Goal: Use online tool/utility: Utilize a website feature to perform a specific function

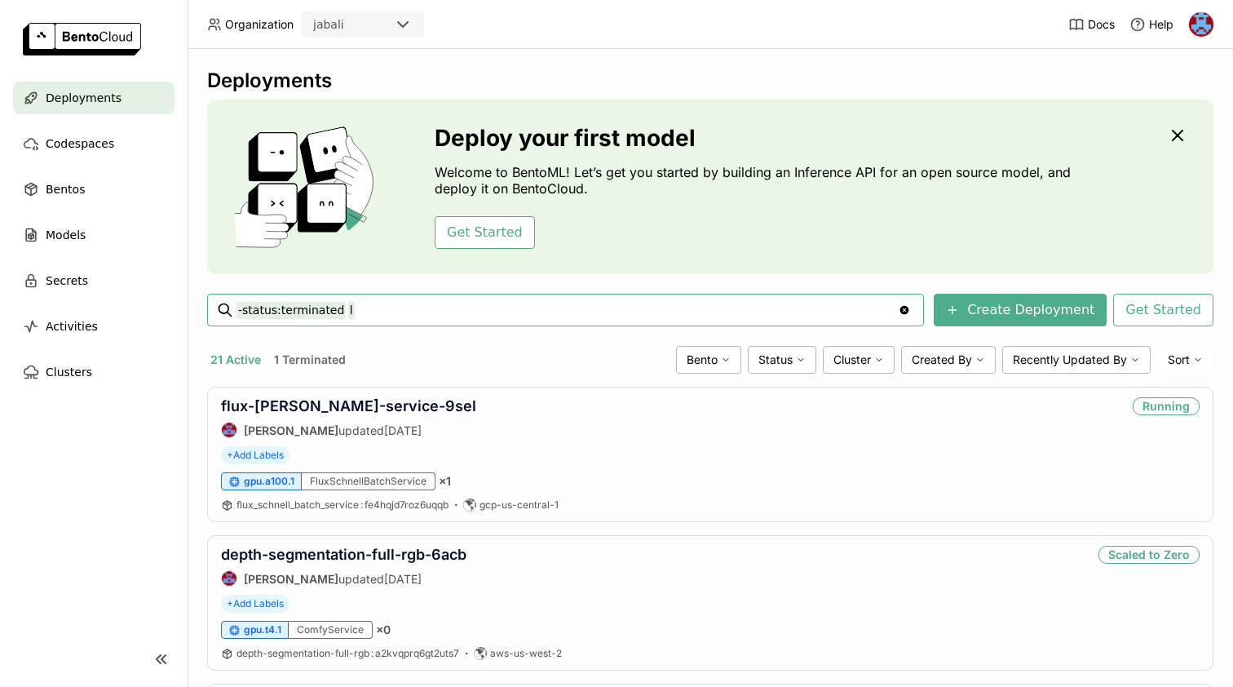
type input "-status:terminated lip"
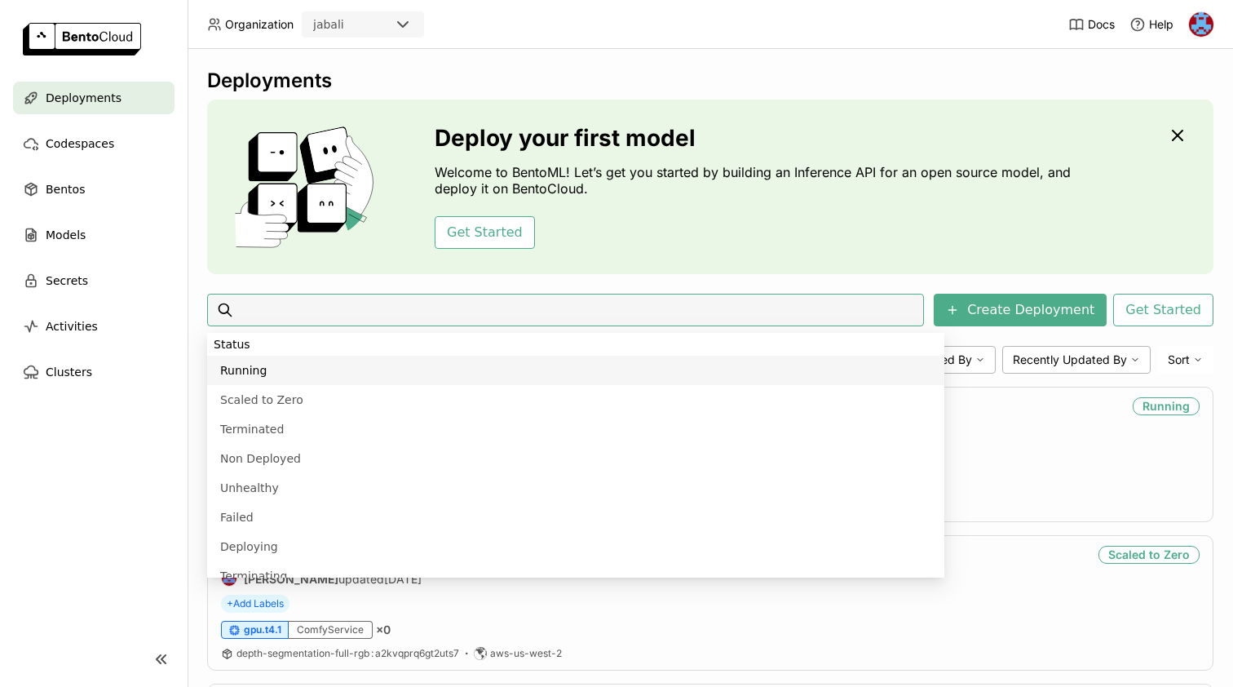
scroll to position [153, 0]
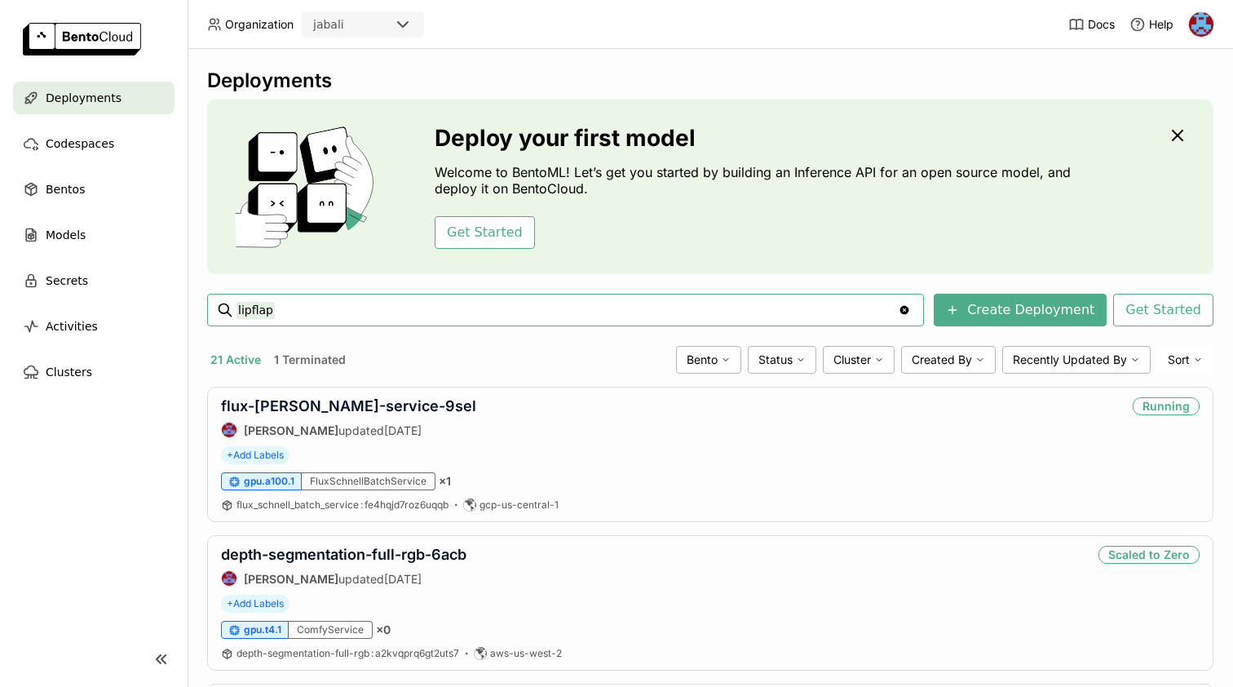
type input "lipflap"
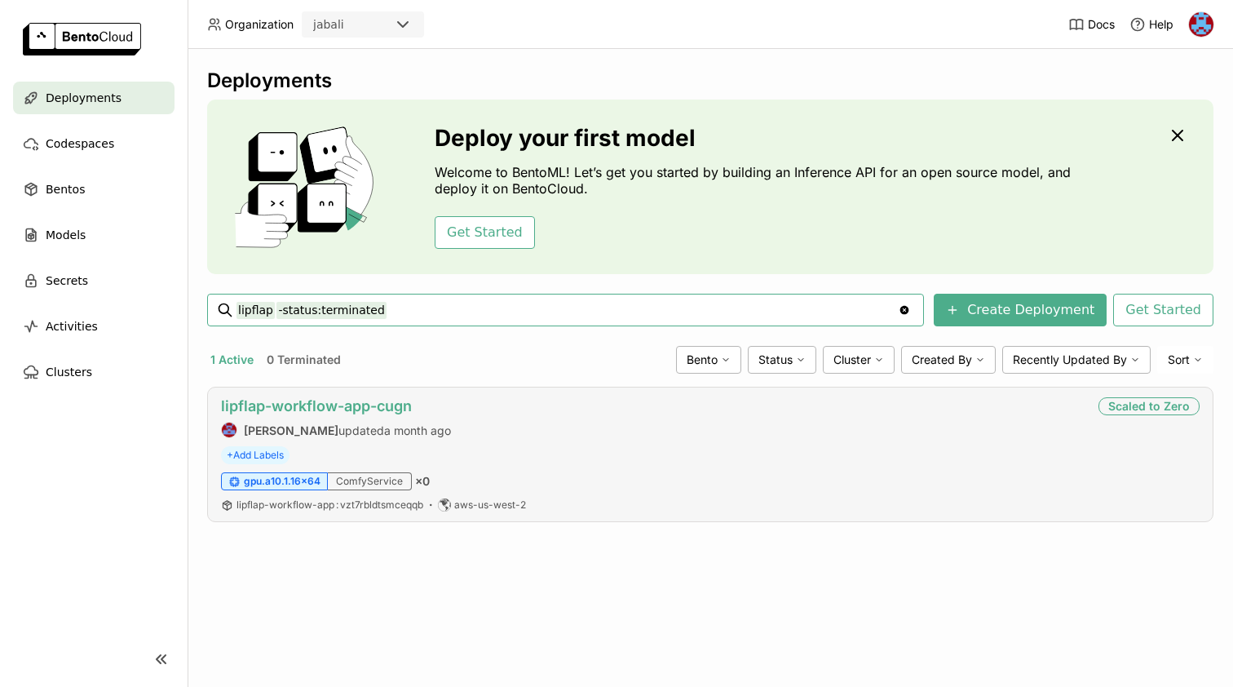
click at [319, 406] on link "lipflap-workflow-app-cugn" at bounding box center [316, 405] width 191 height 17
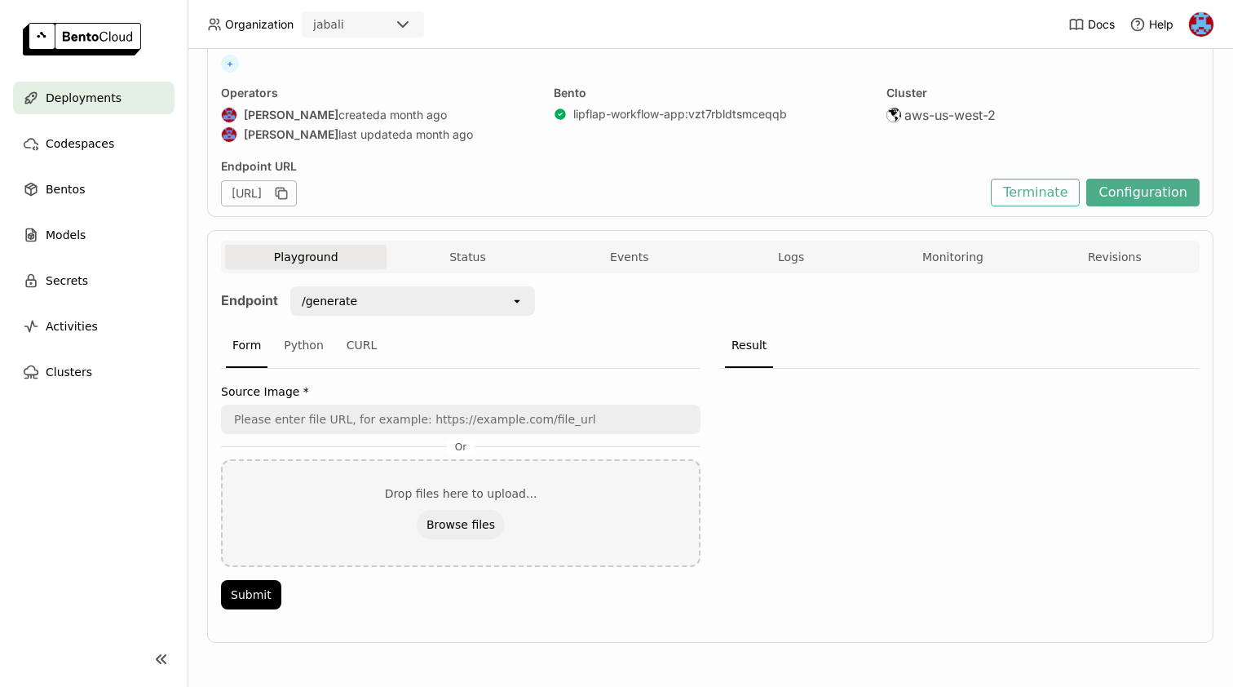
scroll to position [113, 0]
click at [298, 347] on div "Python" at bounding box center [303, 346] width 53 height 44
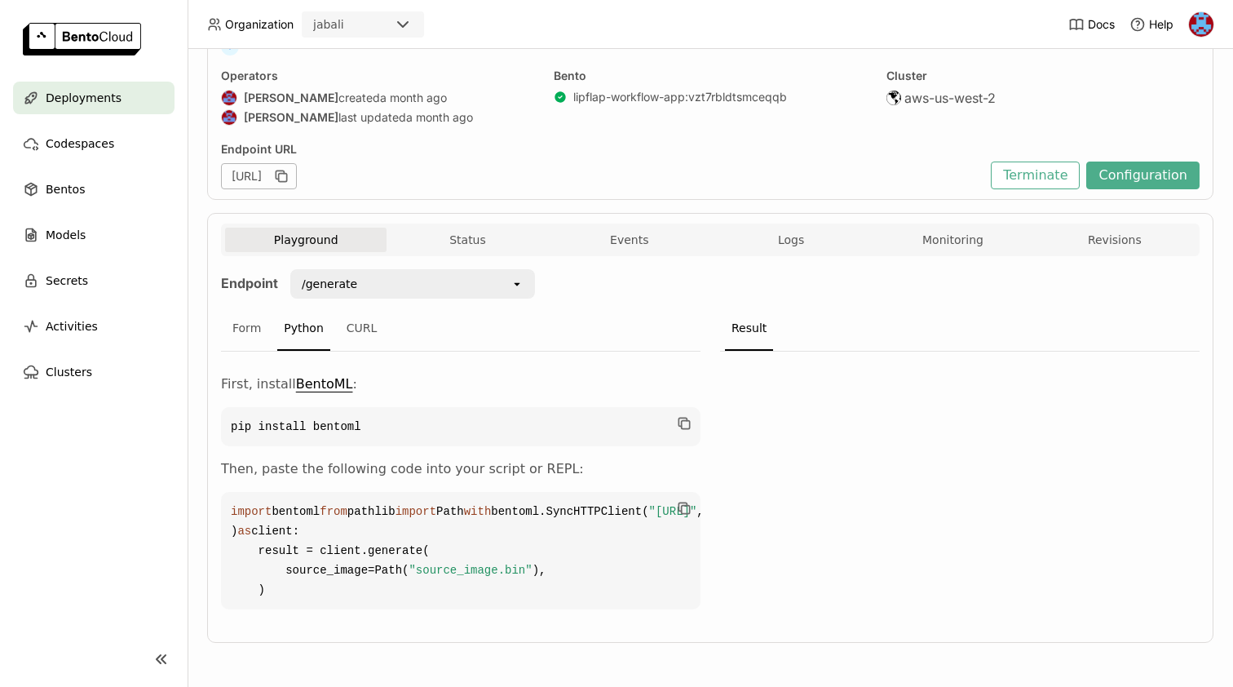
scroll to position [208, 0]
click at [242, 307] on div "Form" at bounding box center [247, 329] width 42 height 44
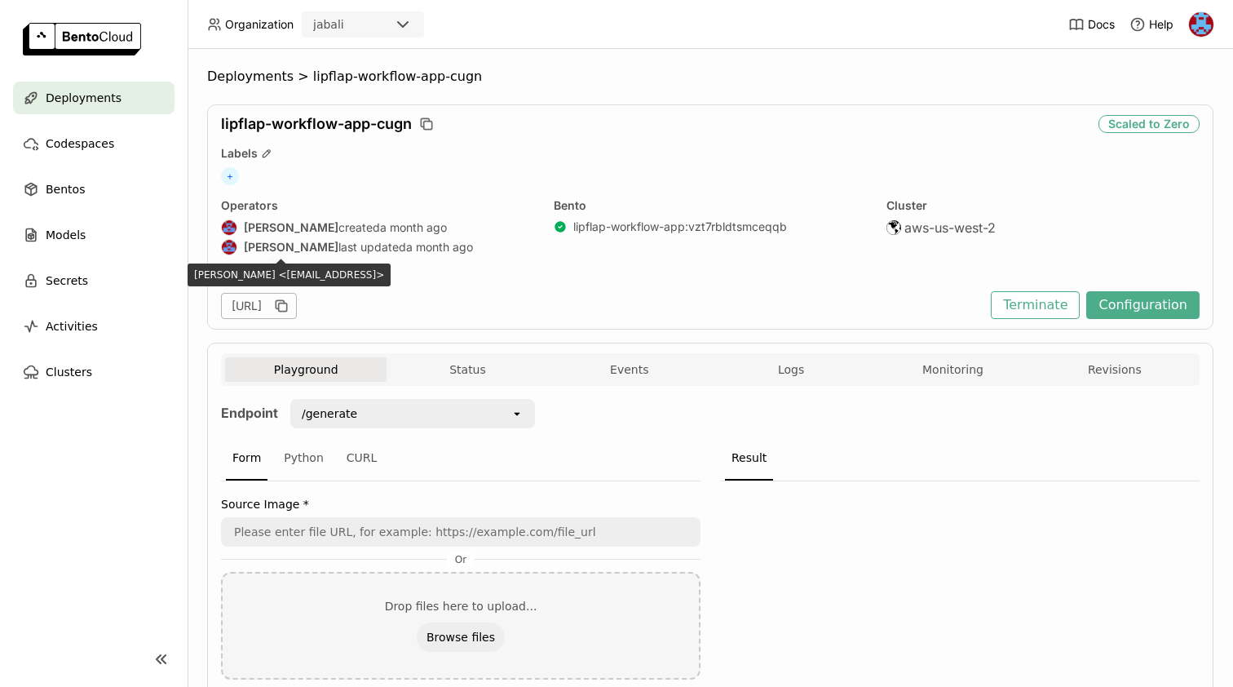
scroll to position [0, 0]
click at [256, 86] on div "Deployments > lipflap-workflow-app-cugn lipflap-workflow-app-cugn Scaled to Zer…" at bounding box center [710, 423] width 1006 height 711
click at [258, 77] on span "Deployments" at bounding box center [250, 76] width 86 height 16
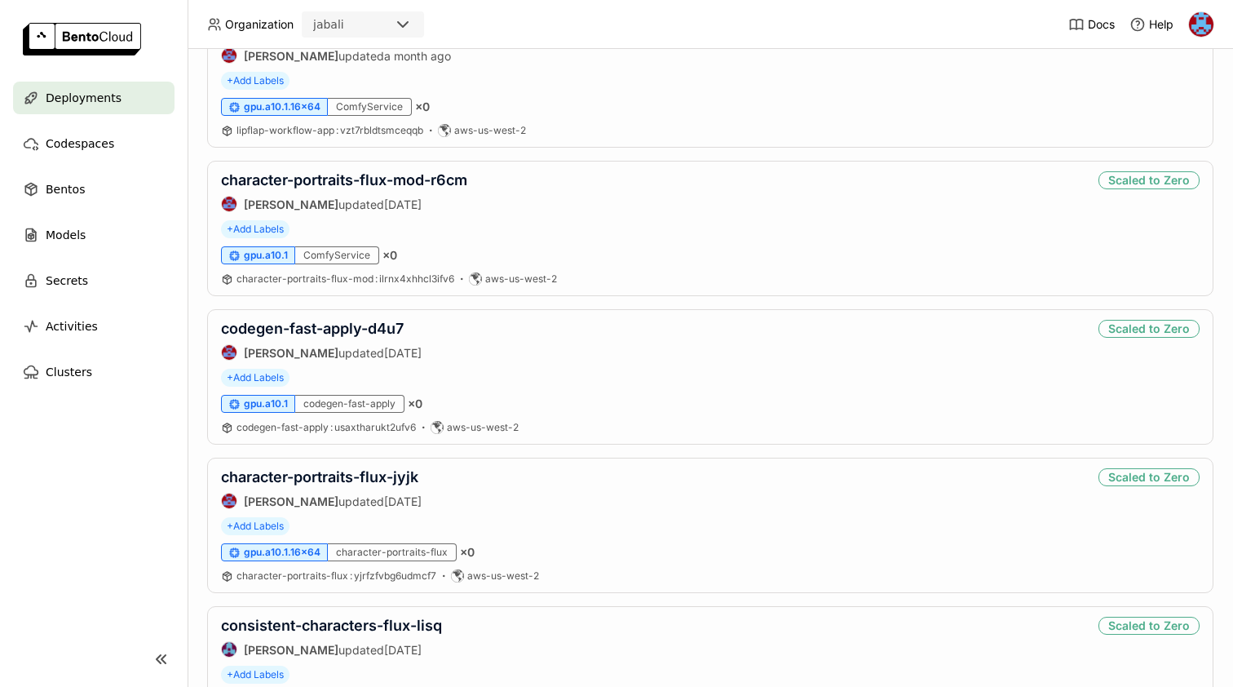
scroll to position [2156, 0]
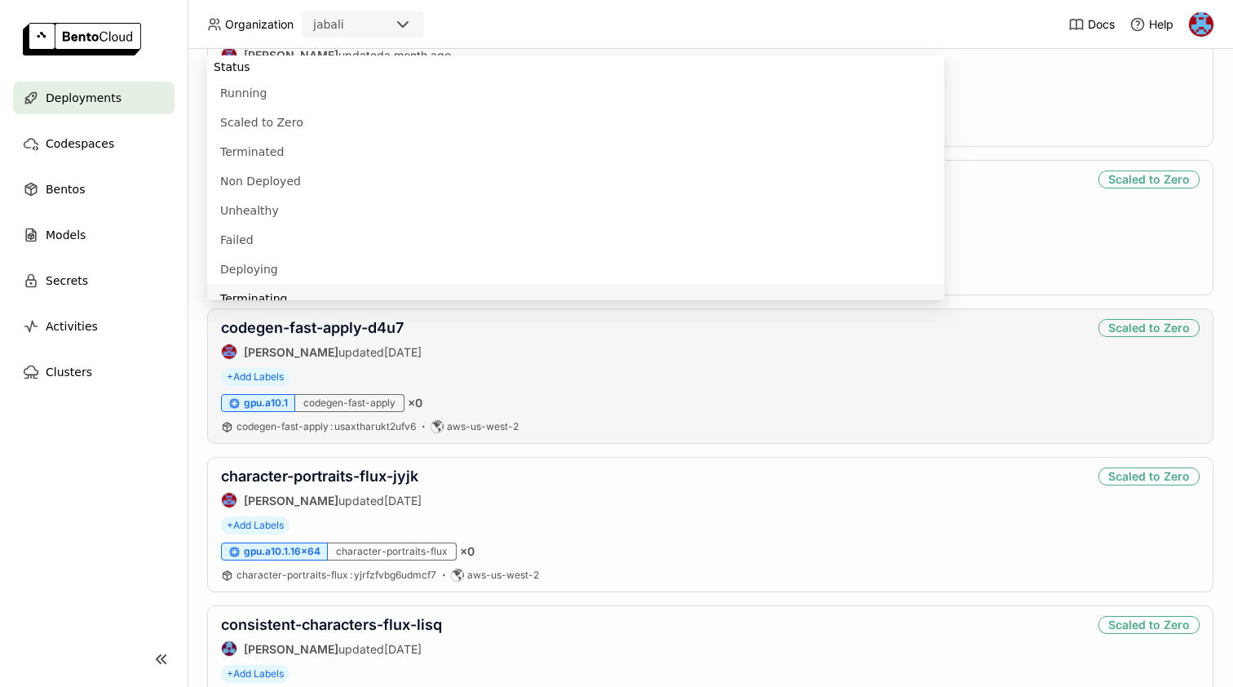
click at [568, 426] on div "codegen-fast-apply : usaxtharukt2ufv6 aws-us-west-2" at bounding box center [710, 426] width 979 height 13
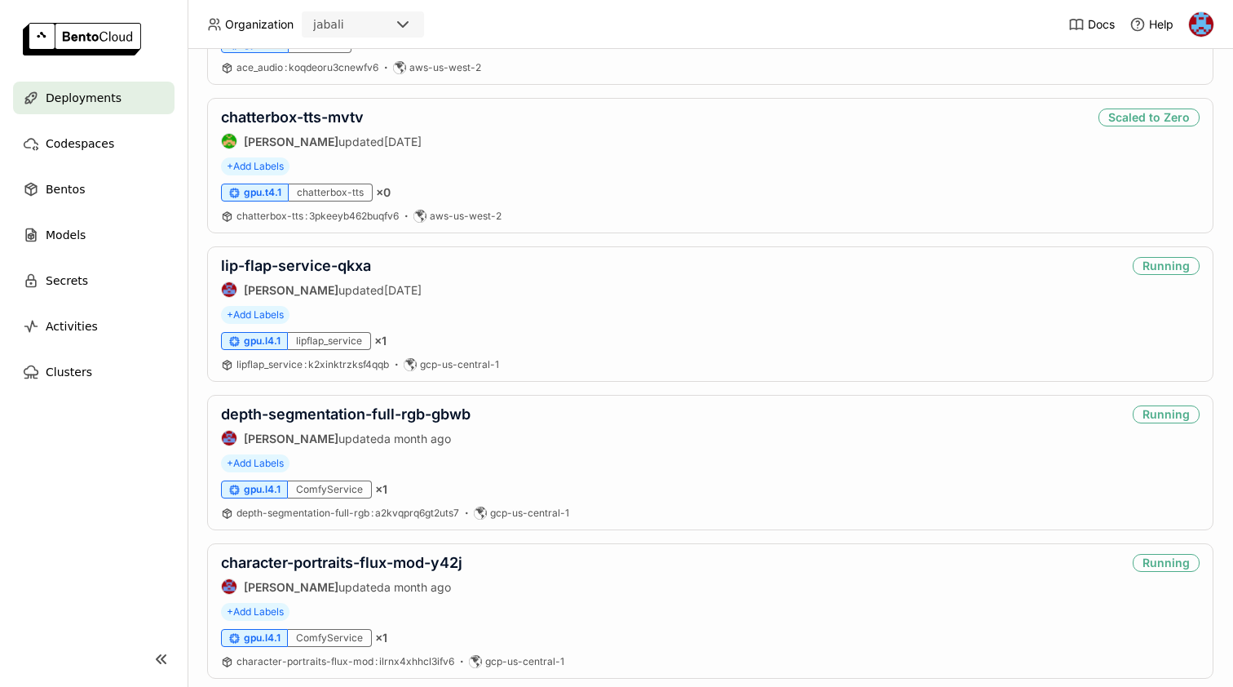
scroll to position [1285, 0]
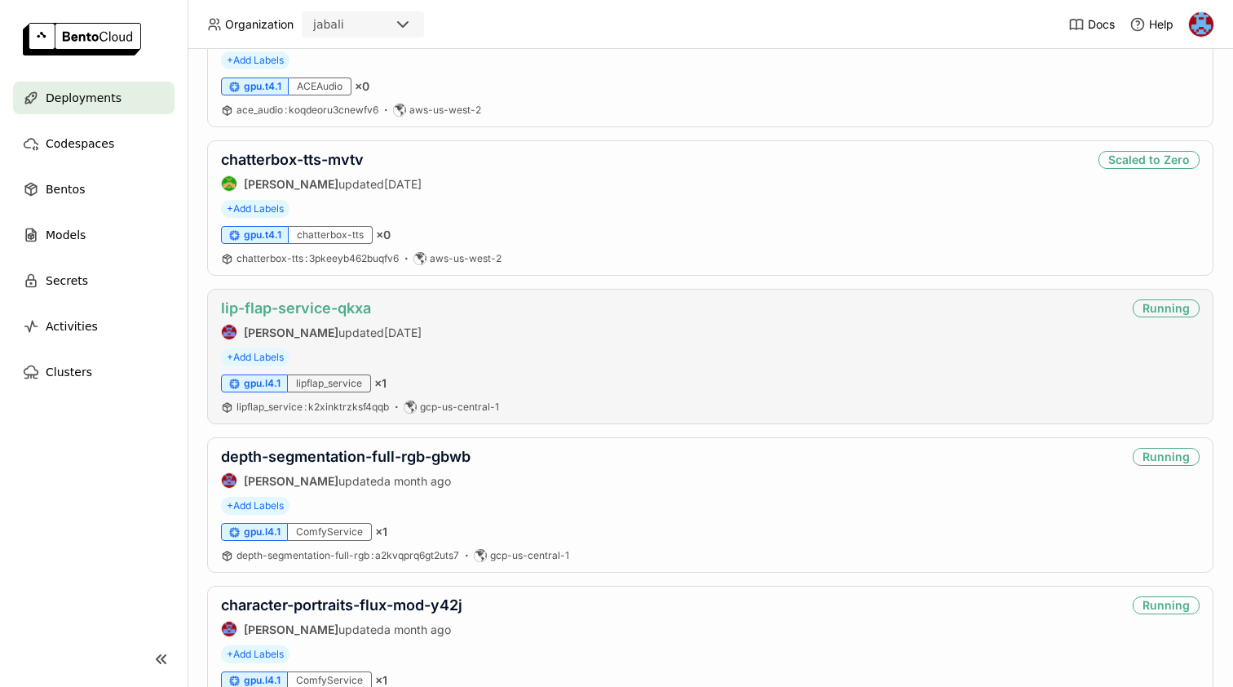
click at [338, 307] on link "lip-flap-service-qkxa" at bounding box center [296, 307] width 150 height 17
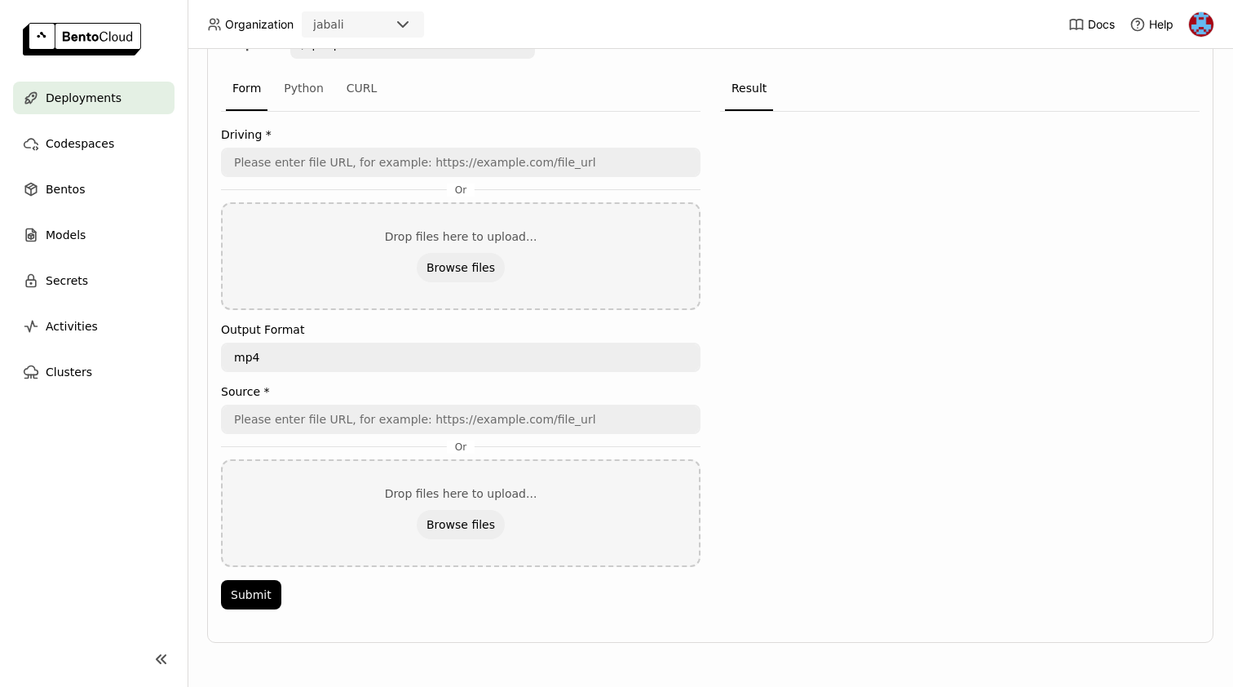
scroll to position [369, 0]
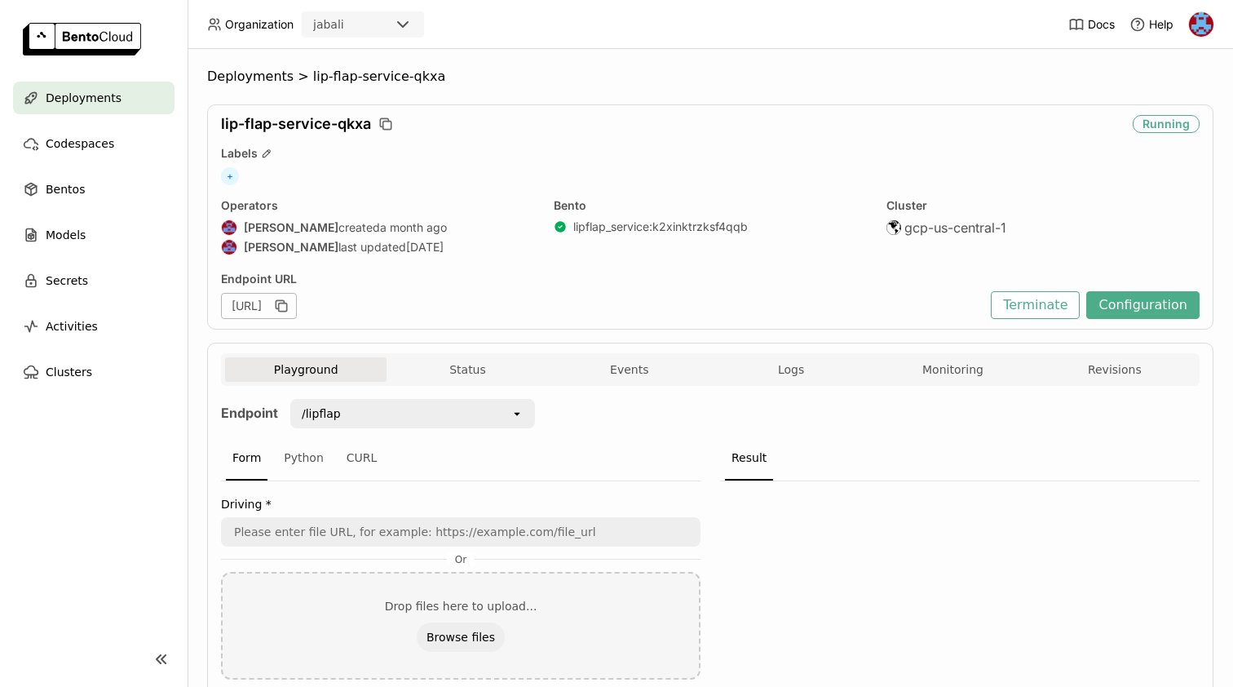
click at [346, 72] on span "lip-flap-service-qkxa" at bounding box center [379, 76] width 132 height 16
click at [351, 34] on div "jabali" at bounding box center [348, 24] width 90 height 23
click at [666, 95] on div "Deployments > lip-flap-service-qkxa lip-flap-service-qkxa Running Labels + Oper…" at bounding box center [710, 552] width 1006 height 968
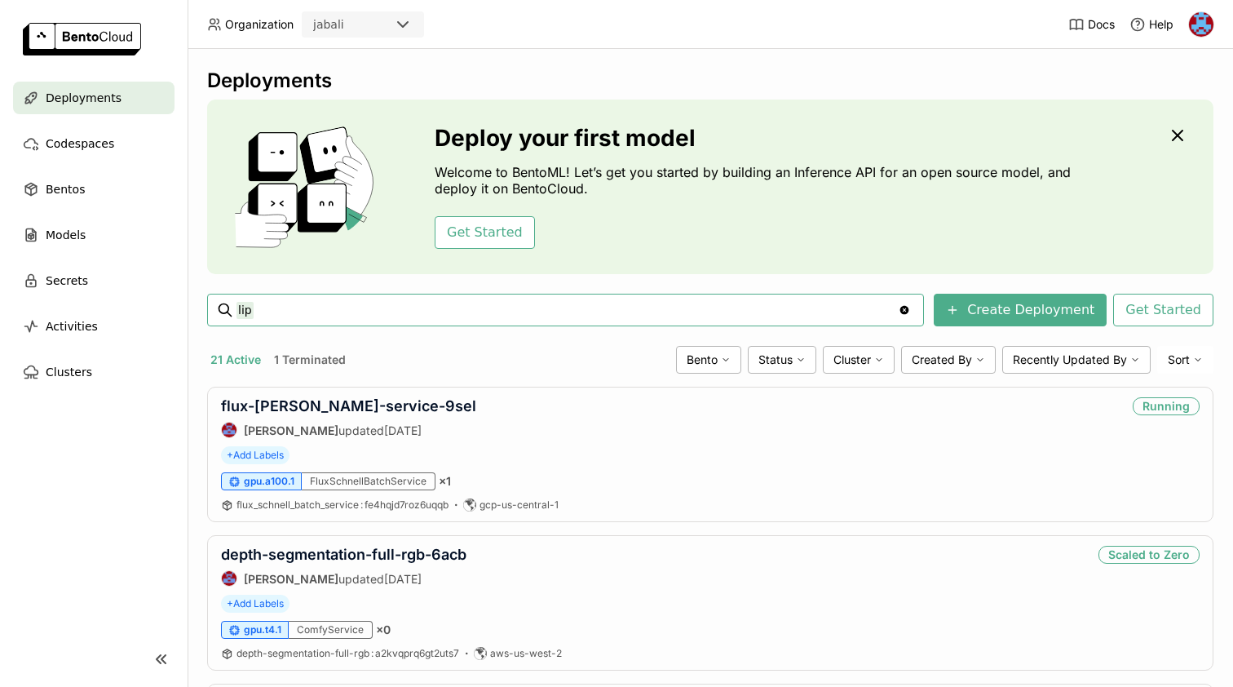
type input "lip"
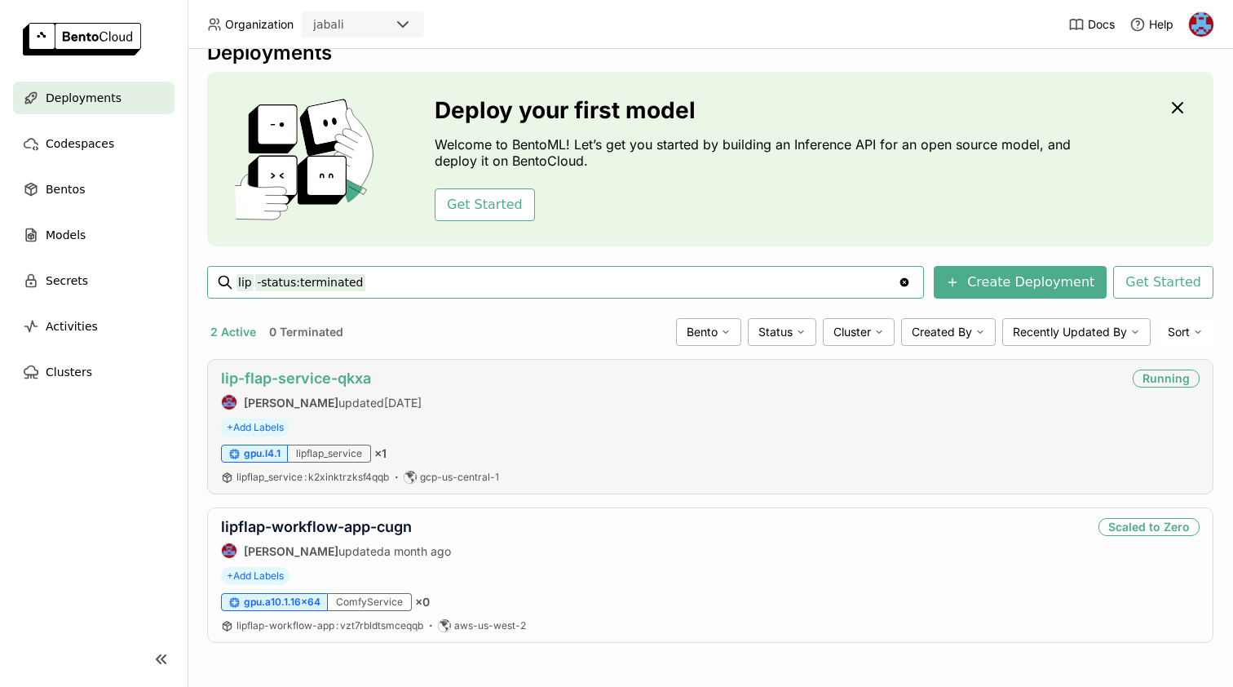
click at [327, 375] on link "lip-flap-service-qkxa" at bounding box center [296, 377] width 150 height 17
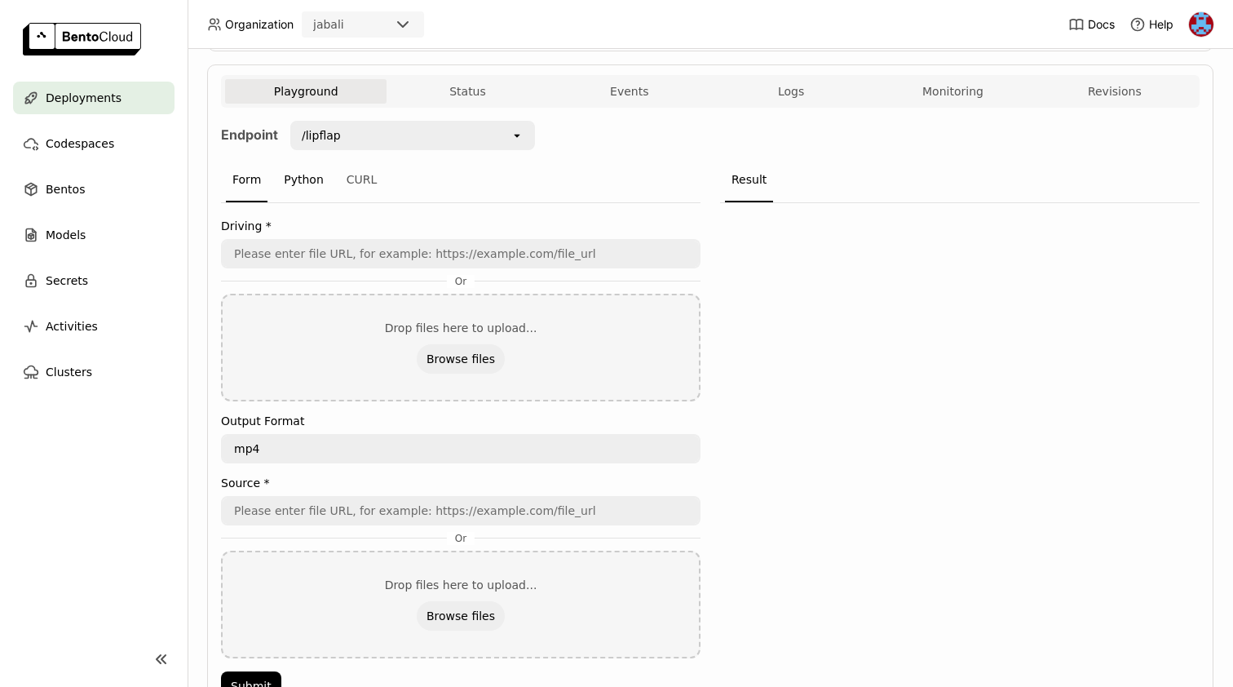
click at [289, 176] on div "Python" at bounding box center [303, 180] width 53 height 44
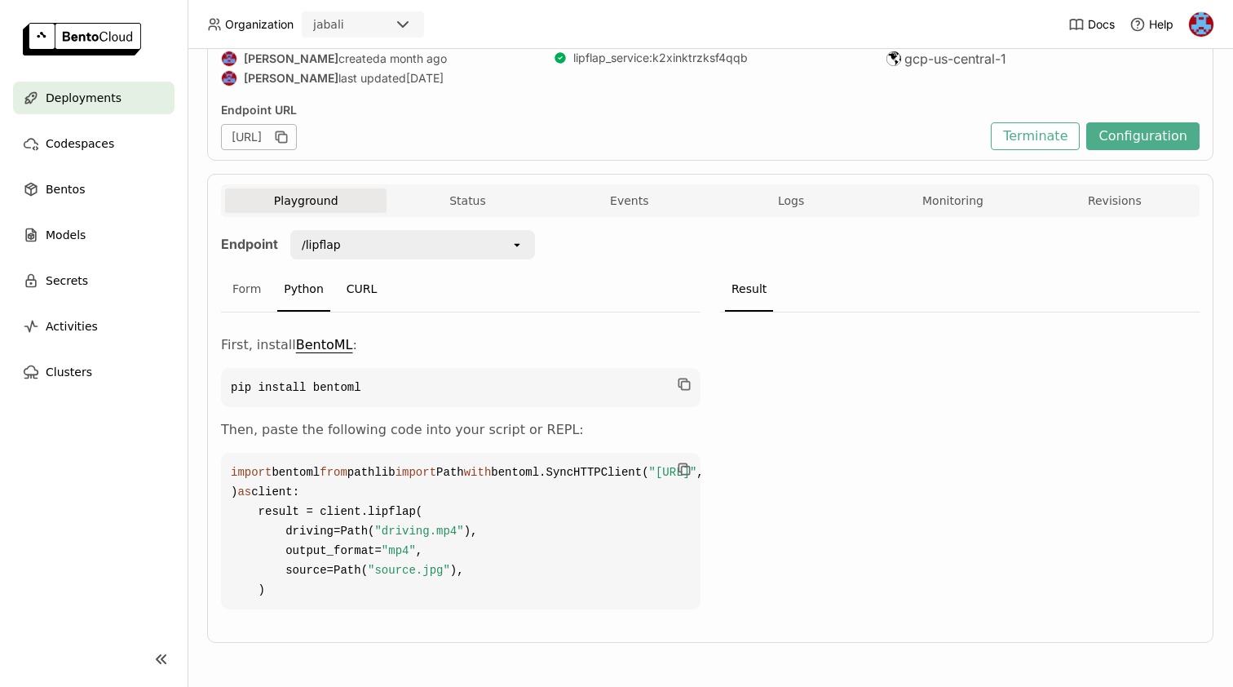
click at [347, 267] on div "CURL" at bounding box center [362, 289] width 44 height 44
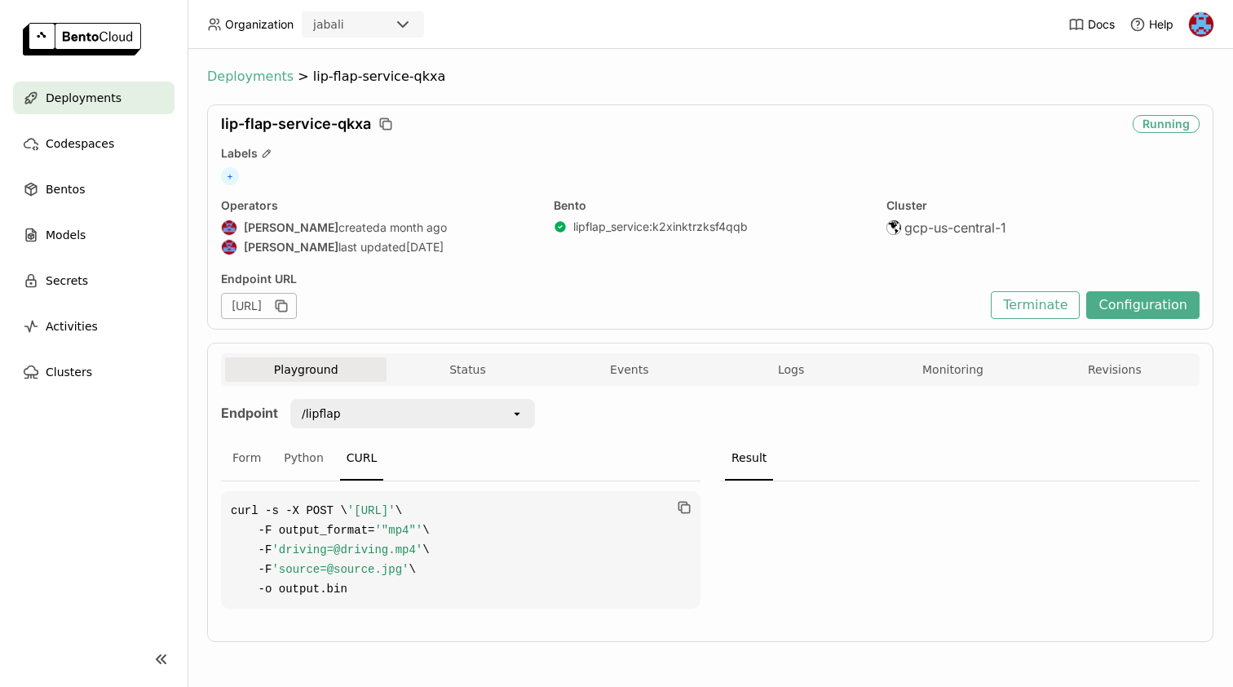
click at [243, 68] on span "Deployments" at bounding box center [250, 76] width 86 height 16
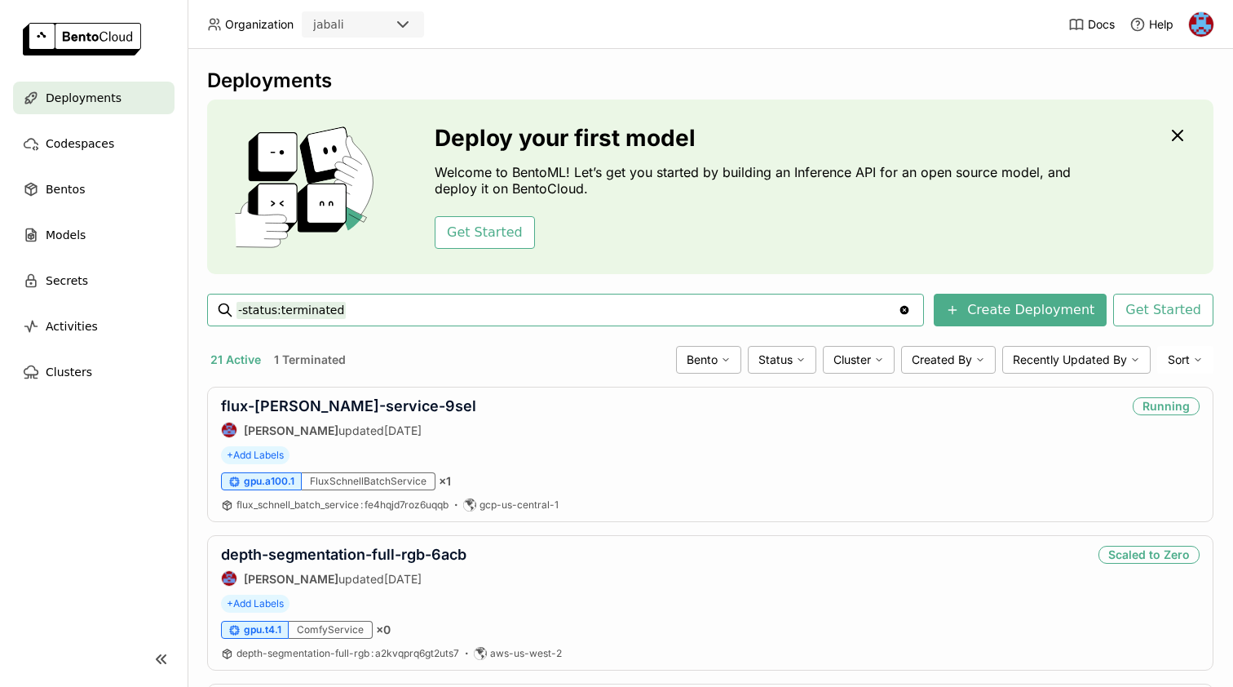
type input "-status:terminated"
type input "[URL]"
click at [325, 408] on link "flux-[PERSON_NAME]-service-9sel" at bounding box center [348, 405] width 255 height 17
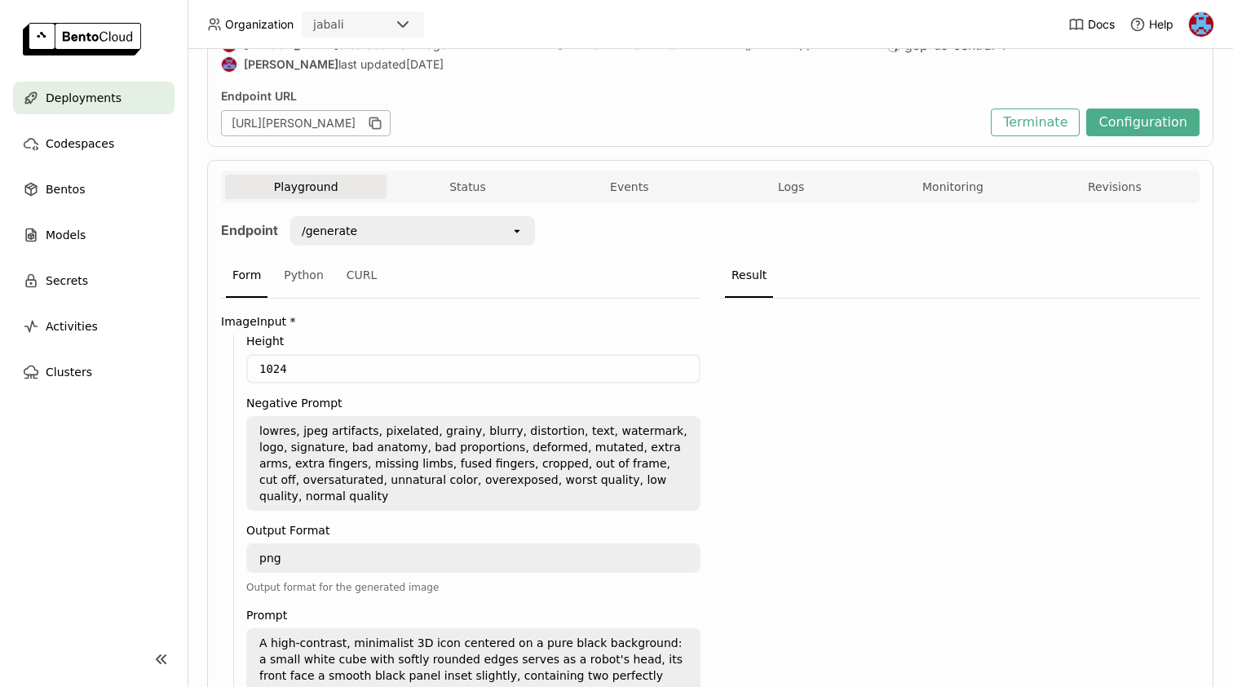
scroll to position [477, 0]
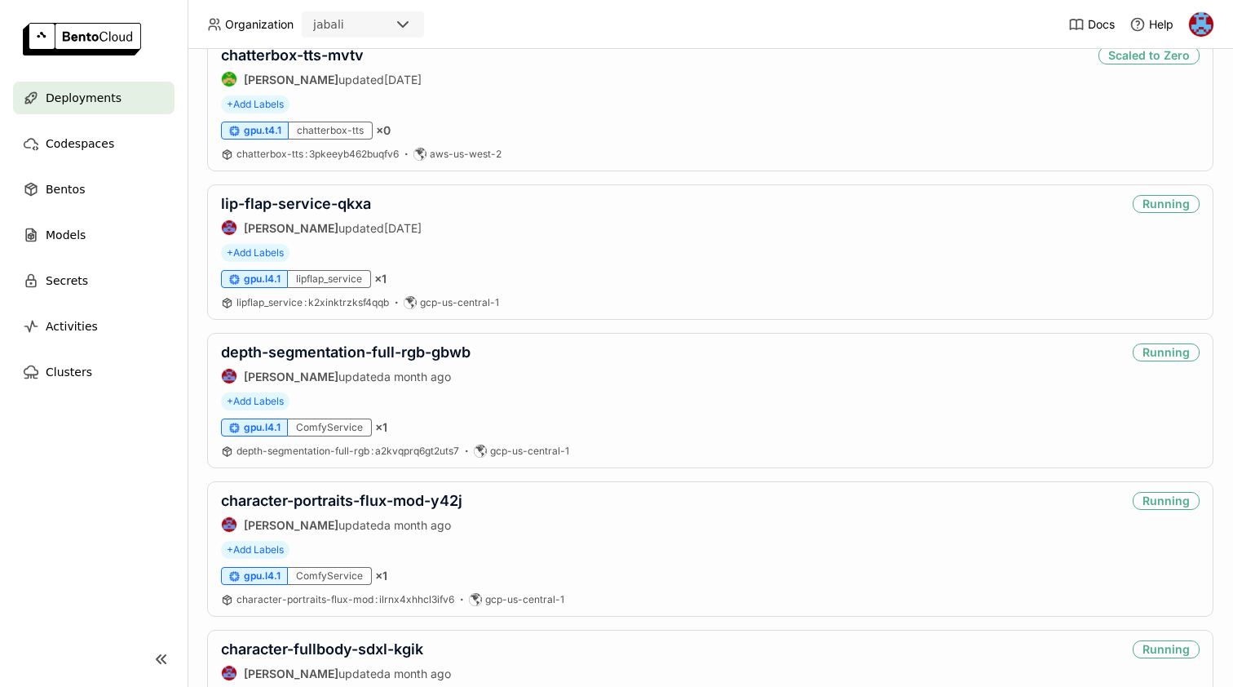
scroll to position [1399, 0]
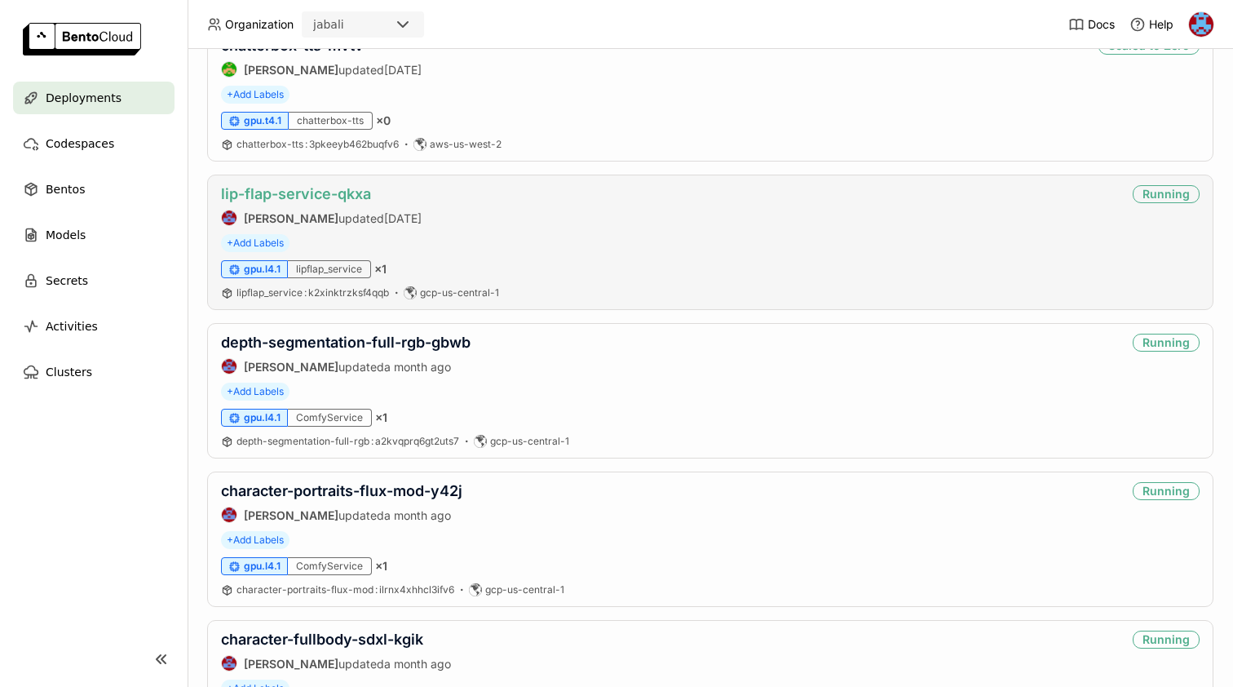
click at [285, 192] on link "lip-flap-service-qkxa" at bounding box center [296, 193] width 150 height 17
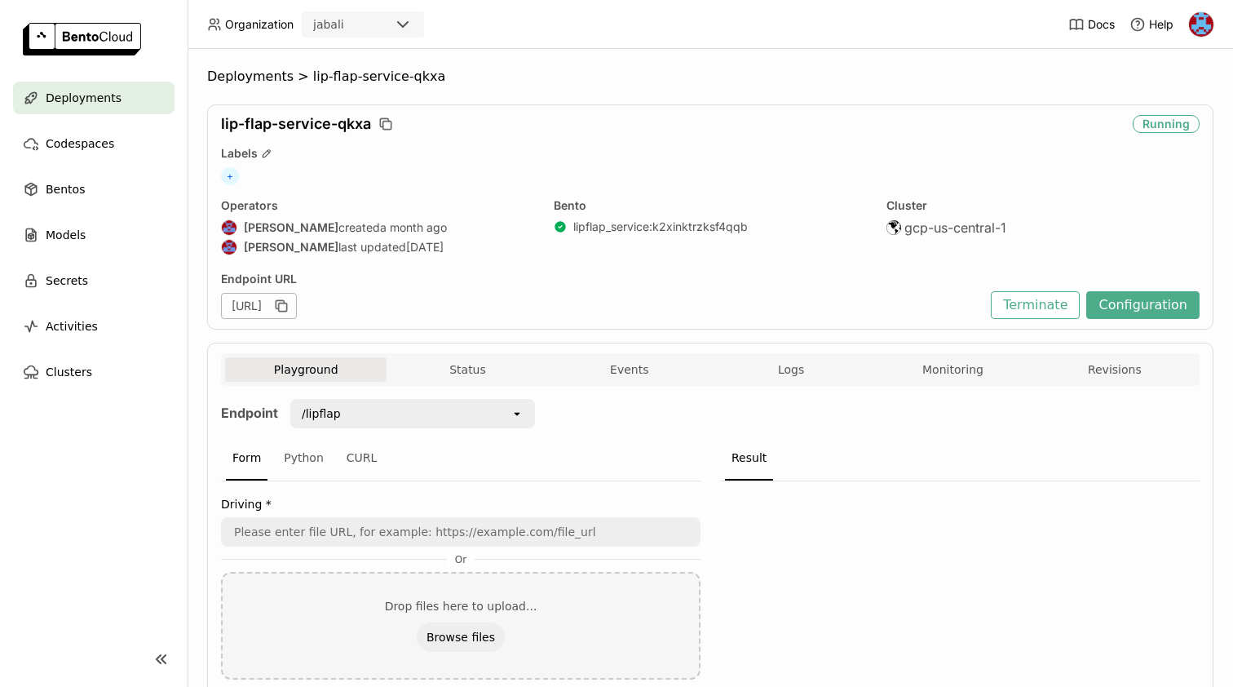
click at [297, 302] on div "[URL]" at bounding box center [259, 306] width 76 height 26
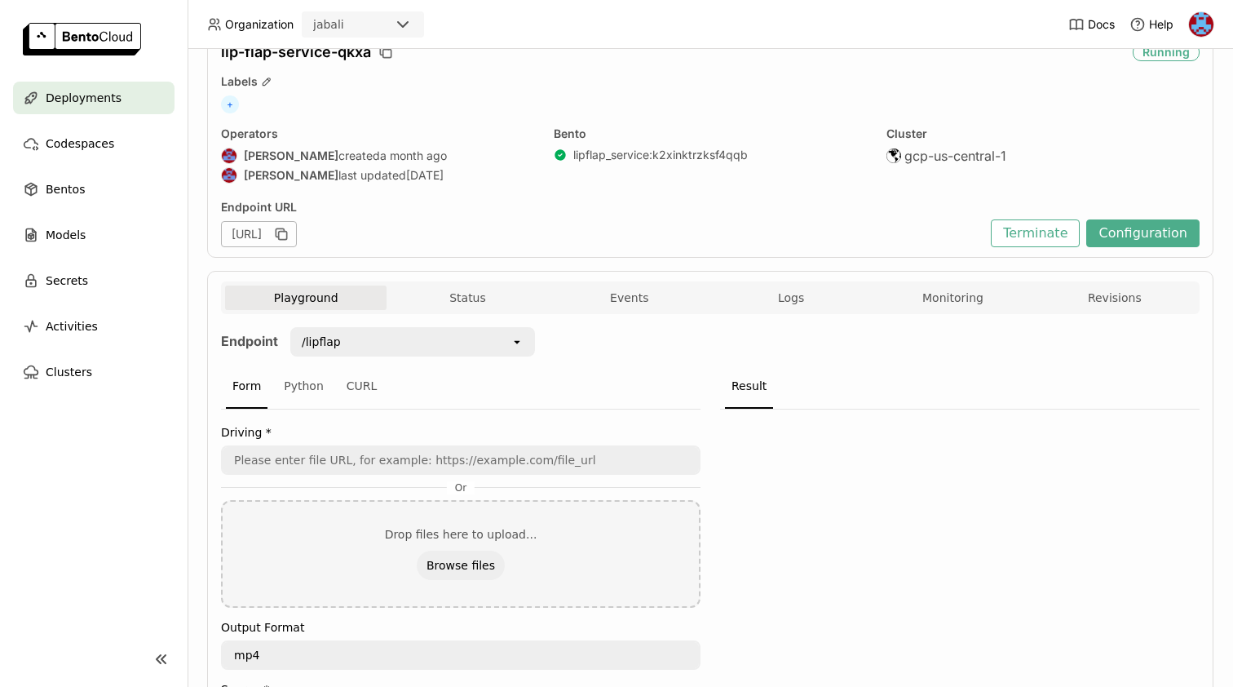
click at [356, 346] on div "/lipflap" at bounding box center [401, 342] width 219 height 26
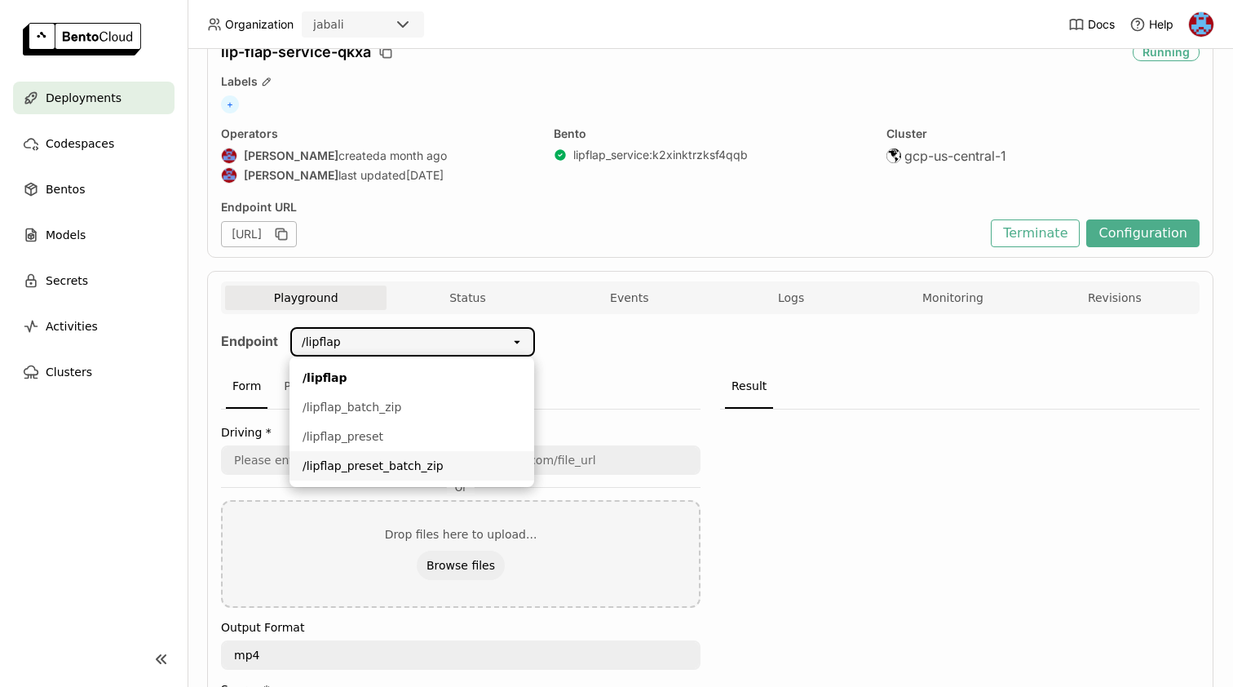
click at [356, 464] on div "/lipflap_preset_batch_zip" at bounding box center [412, 465] width 219 height 16
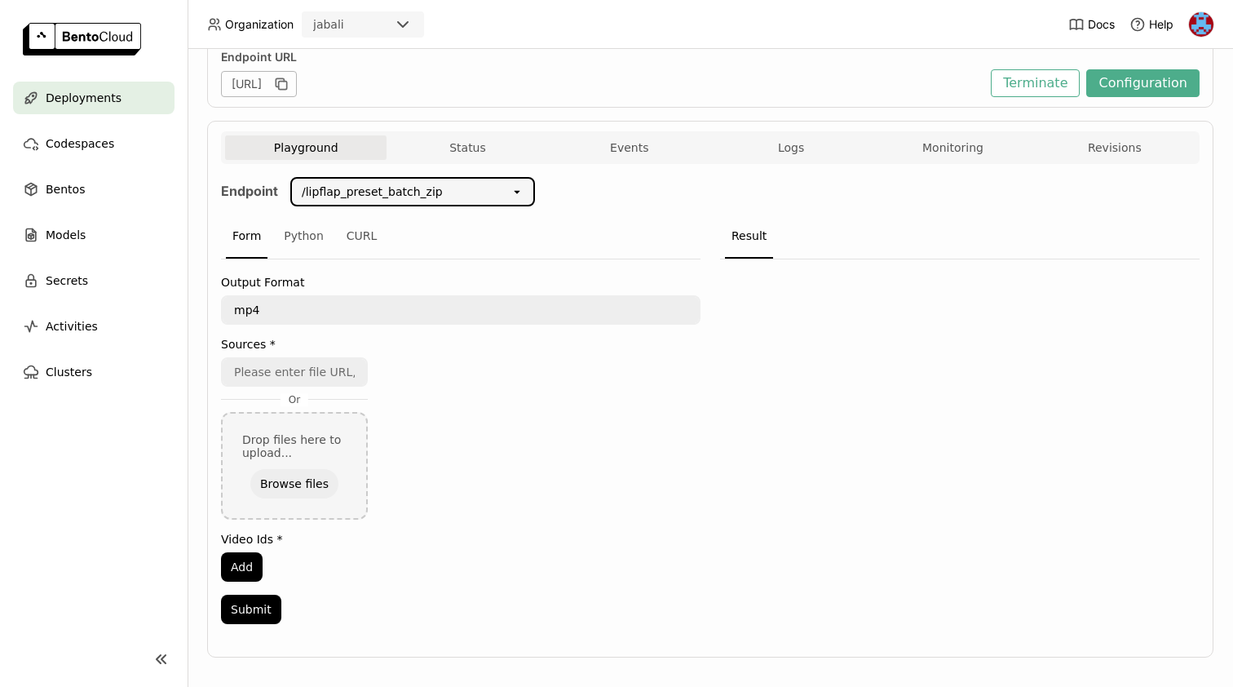
click at [296, 378] on input "url" at bounding box center [295, 372] width 144 height 26
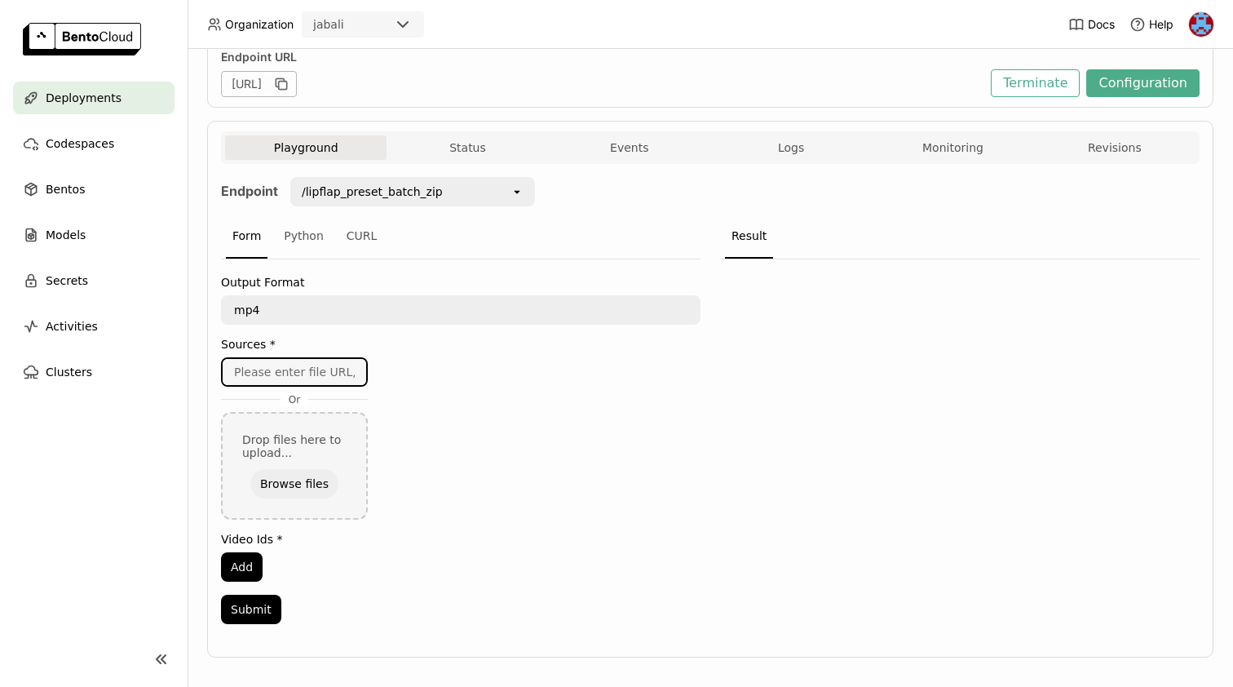
click at [545, 485] on div "Or Drop files here to upload... Browse files" at bounding box center [460, 438] width 479 height 162
click at [328, 370] on input "url" at bounding box center [295, 372] width 144 height 26
click at [307, 235] on div "Python" at bounding box center [303, 236] width 53 height 44
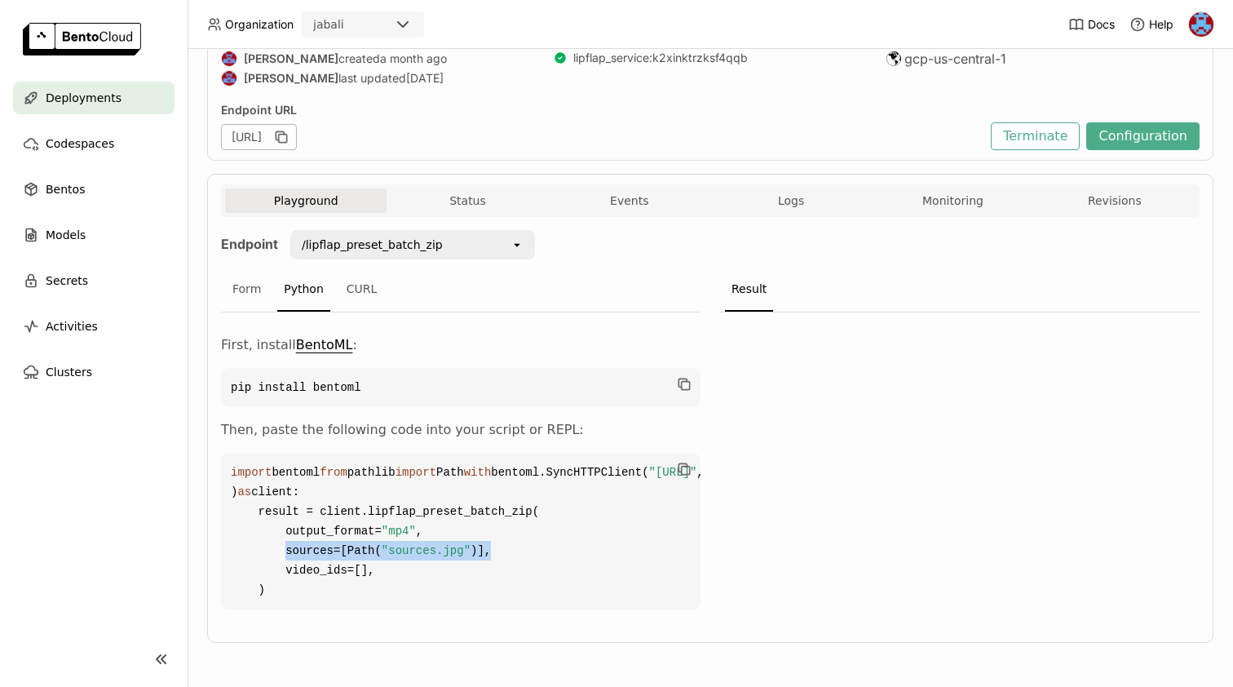
drag, startPoint x: 285, startPoint y: 577, endPoint x: 498, endPoint y: 573, distance: 213.7
click at [498, 573] on code "import bentoml from pathlib import Path with bentoml.SyncHTTPClient( "[URL]" , …" at bounding box center [460, 531] width 479 height 157
copy code "sources=[Path( "sources.jpg" )],"
click at [400, 594] on code "import bentoml from pathlib import Path with bentoml.SyncHTTPClient( "[URL]" , …" at bounding box center [460, 531] width 479 height 157
copy code "output_format= "mp4" , sources=[Path( "sources.jpg" )], video_ids=[],"
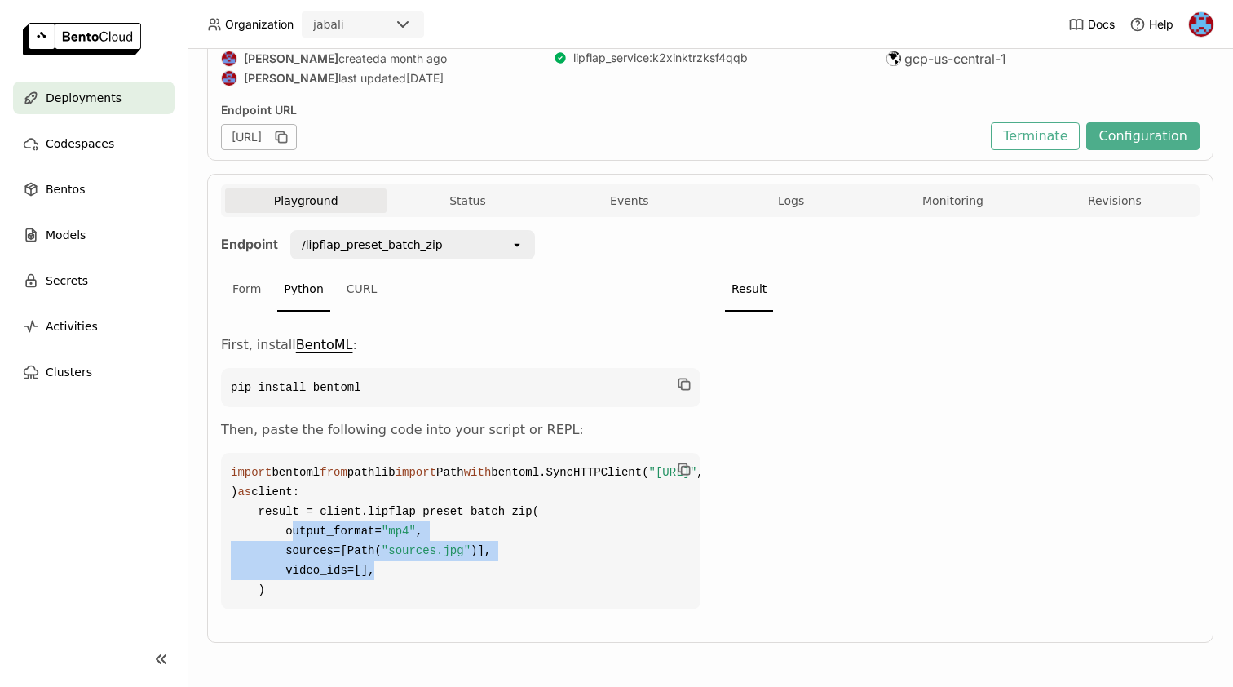
drag, startPoint x: 285, startPoint y: 555, endPoint x: 391, endPoint y: 596, distance: 113.6
click at [391, 596] on code "import bentoml from pathlib import Path with bentoml.SyncHTTPClient( "[URL]" , …" at bounding box center [460, 531] width 479 height 157
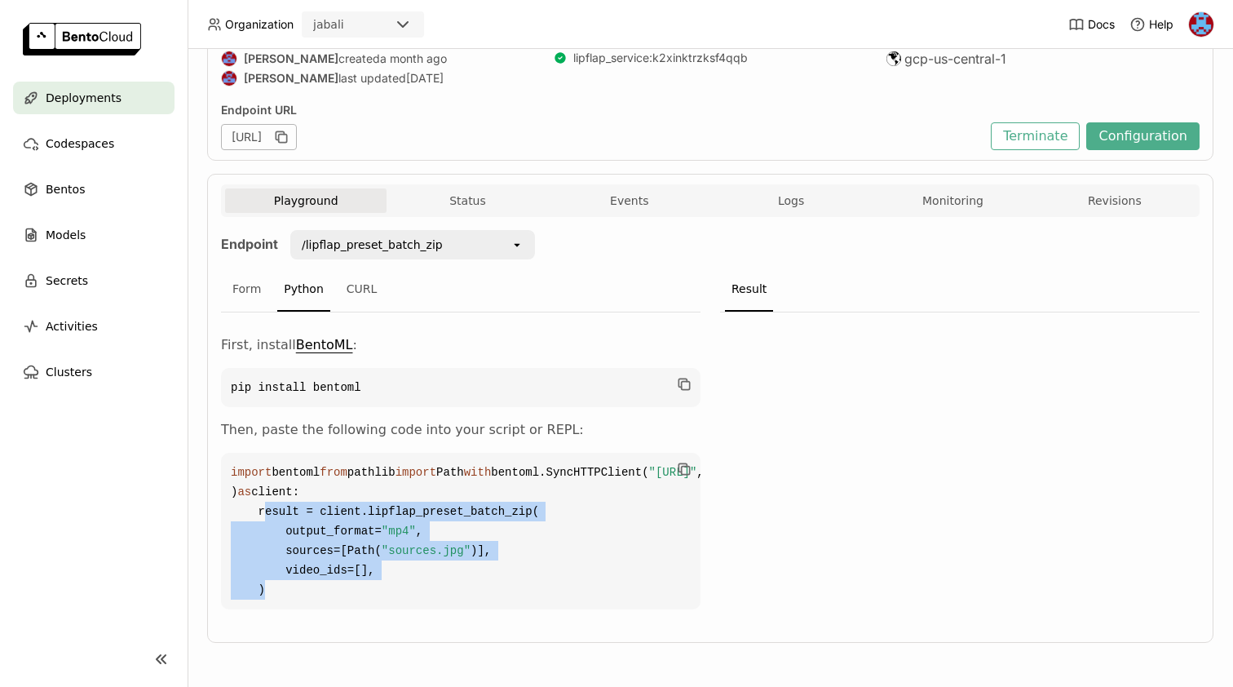
copy code "result = client.lipflap_preset_batch_zip( output_format= "mp4" , sources=[Path(…"
drag, startPoint x: 258, startPoint y: 534, endPoint x: 292, endPoint y: 610, distance: 83.2
click at [292, 609] on code "import bentoml from pathlib import Path with bentoml.SyncHTTPClient( "[URL]" , …" at bounding box center [460, 531] width 479 height 157
click at [363, 267] on div "CURL" at bounding box center [362, 289] width 44 height 44
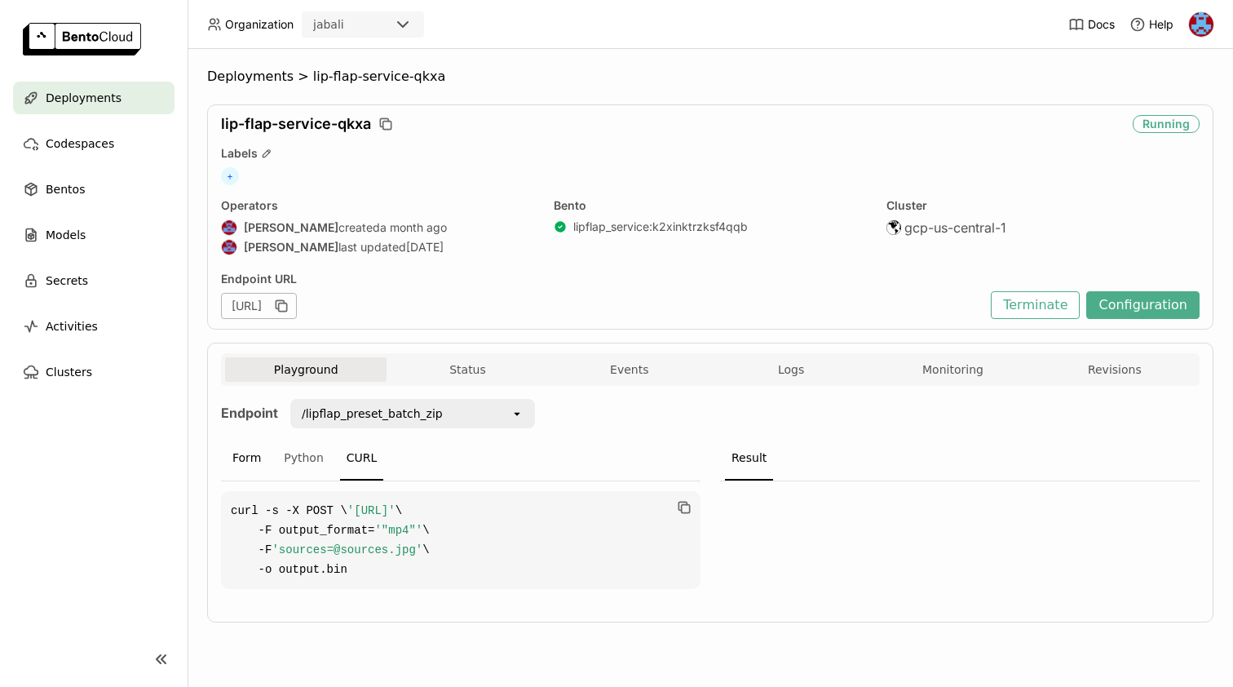
click at [248, 455] on div "Form" at bounding box center [247, 458] width 42 height 44
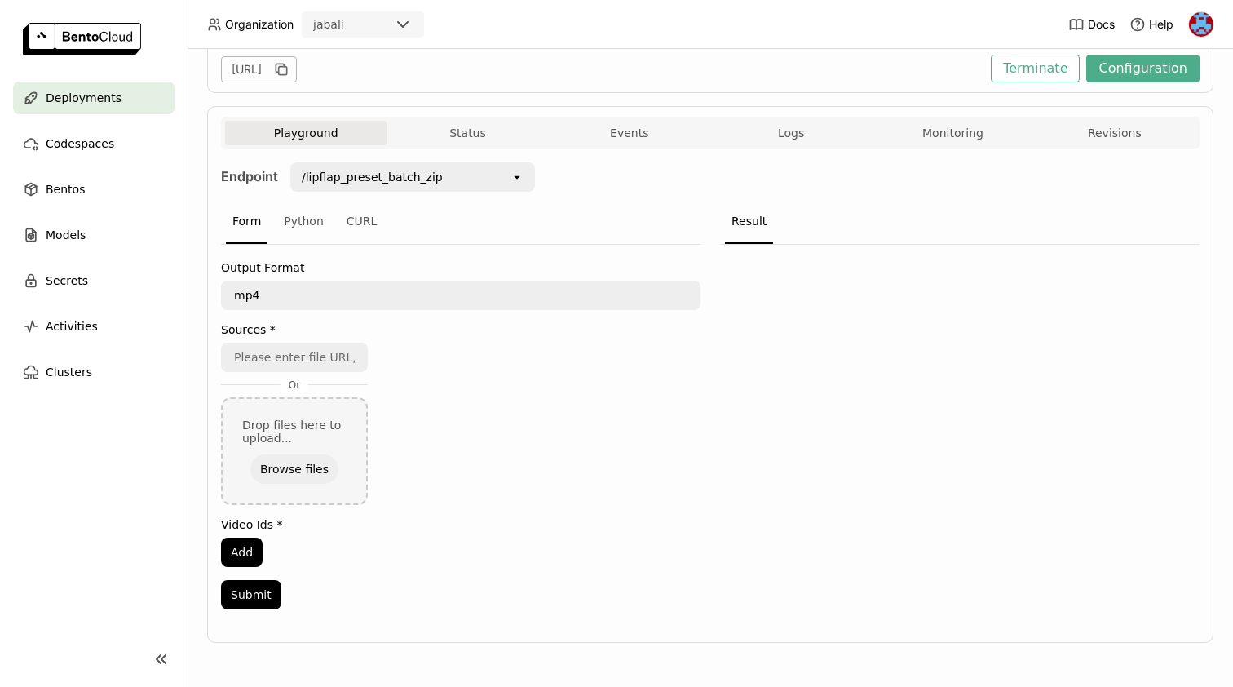
scroll to position [236, 0]
click at [285, 363] on input "url" at bounding box center [295, 357] width 144 height 26
